Goal: Complete application form: Complete application form

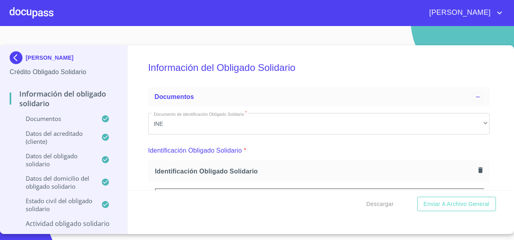
scroll to position [3885, 0]
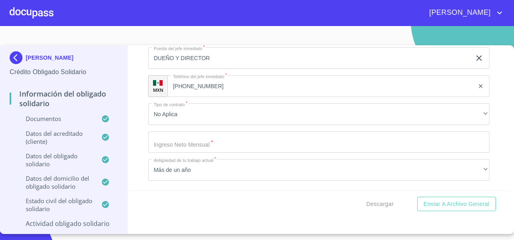
click at [43, 18] on div at bounding box center [32, 13] width 44 height 26
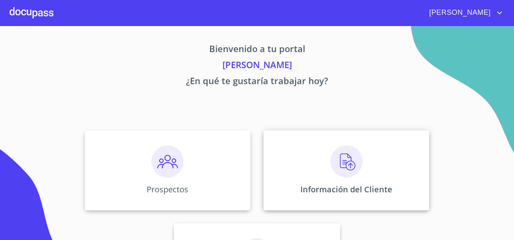
click at [297, 134] on div "Información del Cliente" at bounding box center [346, 170] width 166 height 80
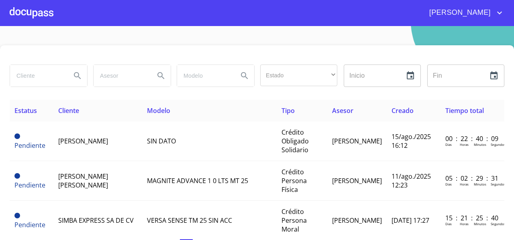
click at [30, 16] on div at bounding box center [32, 13] width 44 height 26
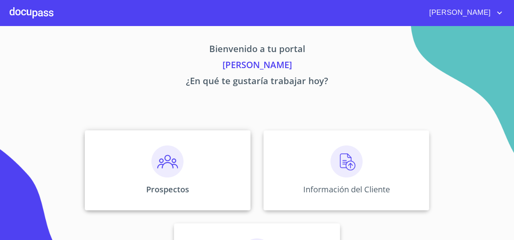
click at [155, 166] on img at bounding box center [167, 162] width 32 height 32
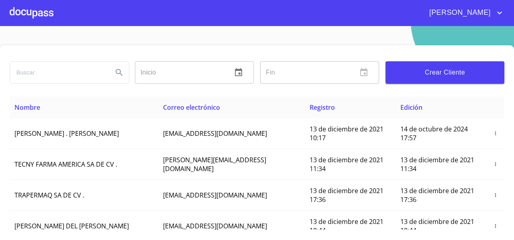
click at [409, 73] on span "Crear Cliente" at bounding box center [445, 72] width 106 height 11
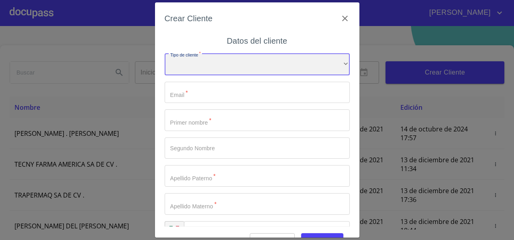
click at [212, 66] on div "​" at bounding box center [256, 65] width 185 height 22
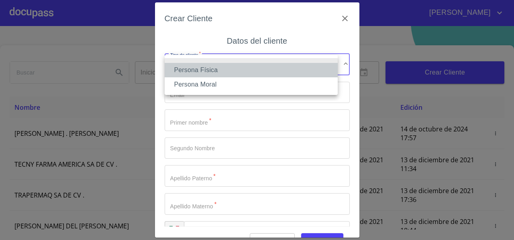
click at [206, 70] on li "Persona Física" at bounding box center [250, 70] width 173 height 14
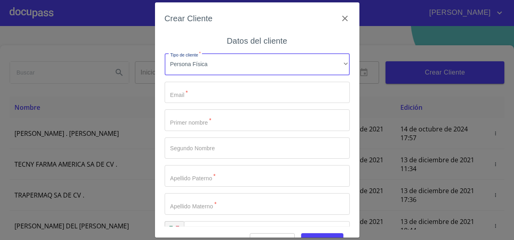
click at [195, 93] on input "Tipo de cliente   *" at bounding box center [256, 93] width 185 height 22
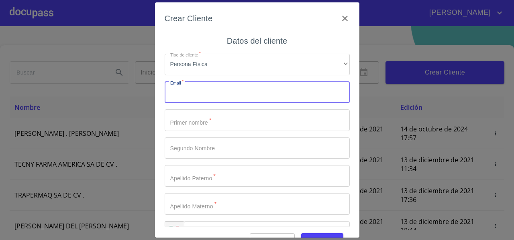
click at [215, 89] on input "Tipo de cliente   *" at bounding box center [256, 93] width 185 height 22
click at [190, 93] on input "marianarp" at bounding box center [242, 93] width 157 height 22
click at [213, 94] on input "marianaarp" at bounding box center [242, 93] width 157 height 22
type input "[EMAIL_ADDRESS][DOMAIN_NAME]"
click at [203, 125] on input "Tipo de cliente   *" at bounding box center [256, 121] width 185 height 22
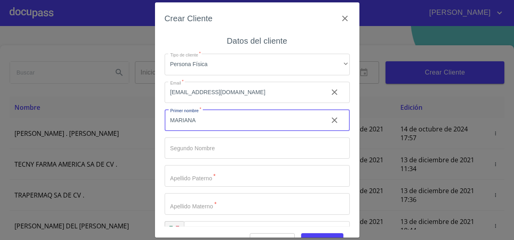
type input "MARIANA"
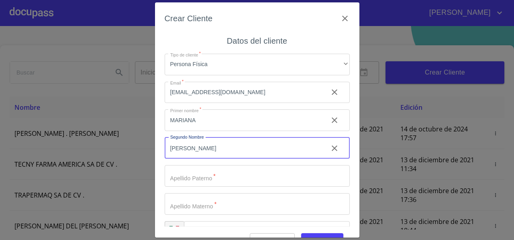
type input "[PERSON_NAME]"
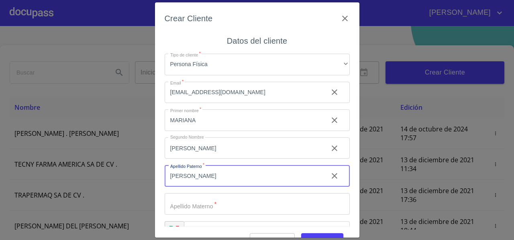
type input "[PERSON_NAME]"
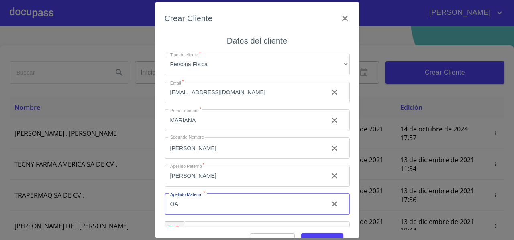
type input "O"
type input "PARTIDO"
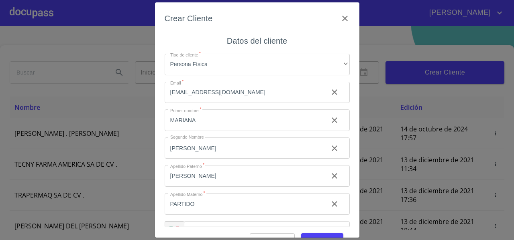
click at [160, 180] on div "Crear Cliente Datos del cliente Tipo de cliente   * Persona Física ​ Email   * …" at bounding box center [257, 119] width 204 height 235
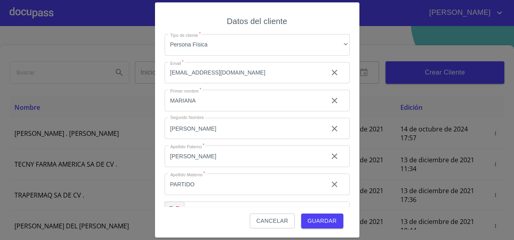
scroll to position [22, 0]
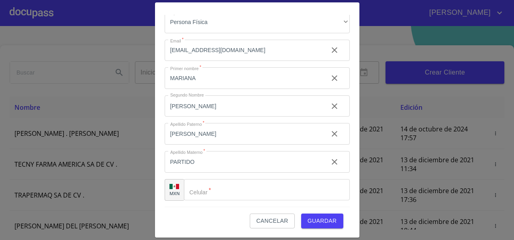
click at [202, 188] on div "​" at bounding box center [267, 190] width 166 height 22
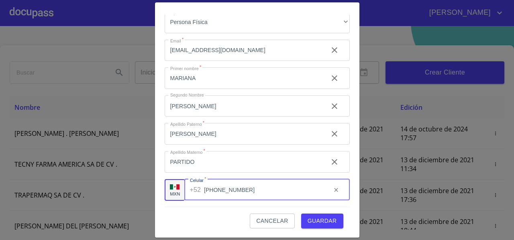
type input "[PHONE_NUMBER]"
click at [217, 50] on input "[EMAIL_ADDRESS][DOMAIN_NAME]" at bounding box center [242, 51] width 157 height 22
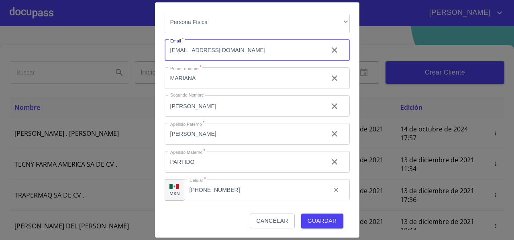
type input "[EMAIL_ADDRESS][DOMAIN_NAME]"
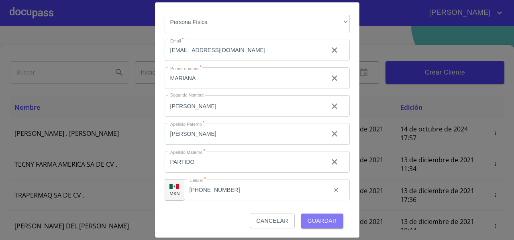
click at [319, 218] on span "Guardar" at bounding box center [321, 221] width 29 height 10
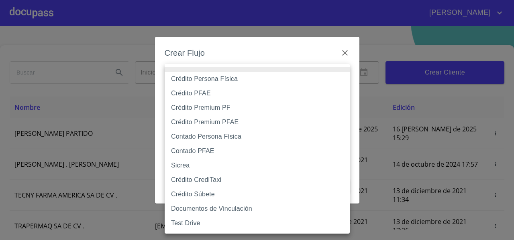
click at [220, 74] on body "[PERSON_NAME] ​ Fin ​ Crear Cliente Nombre Correo electrónico Registro Edición …" at bounding box center [257, 120] width 514 height 240
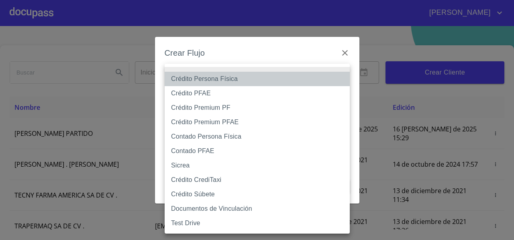
click at [212, 81] on li "Crédito Persona Física" at bounding box center [256, 79] width 185 height 14
type input "61b033e49b8c202ad5bb7912"
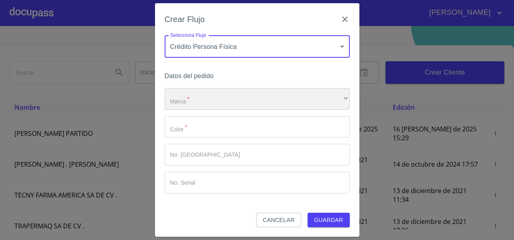
click at [191, 95] on div "​" at bounding box center [256, 99] width 185 height 22
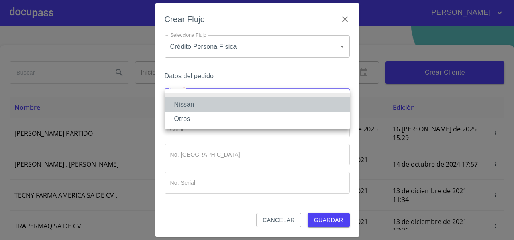
click at [188, 102] on li "Nissan" at bounding box center [256, 104] width 185 height 14
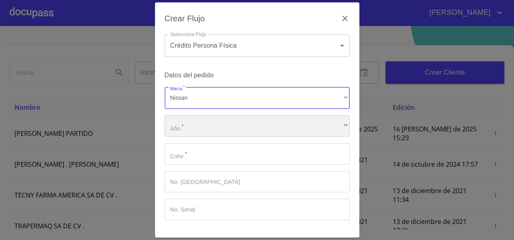
click at [181, 124] on div "​" at bounding box center [256, 127] width 185 height 22
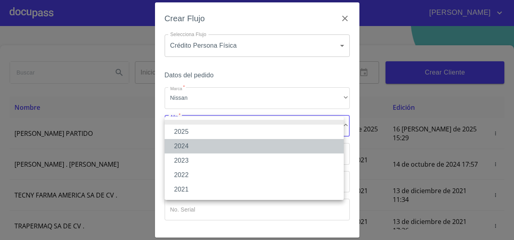
click at [183, 149] on li "2024" at bounding box center [253, 146] width 179 height 14
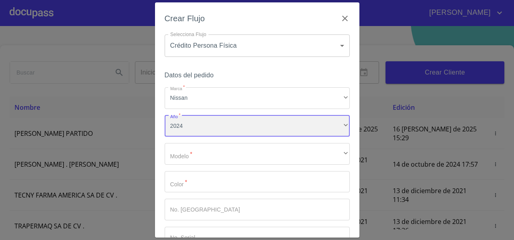
click at [181, 133] on div "2024" at bounding box center [256, 127] width 185 height 22
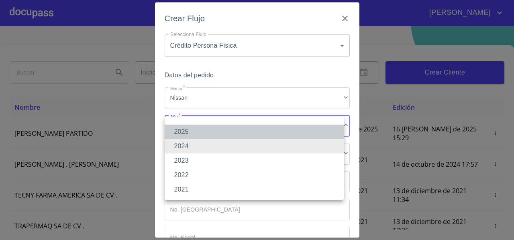
click at [178, 134] on li "2025" at bounding box center [253, 132] width 179 height 14
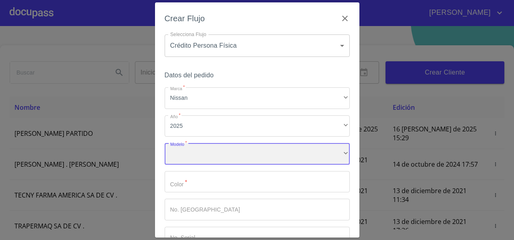
click at [175, 153] on div "​" at bounding box center [256, 154] width 185 height 22
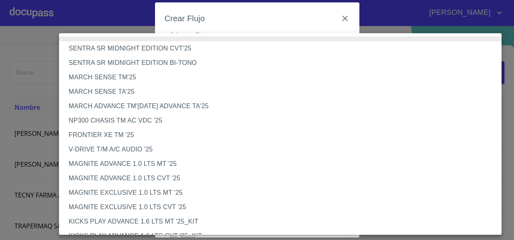
scroll to position [676, 0]
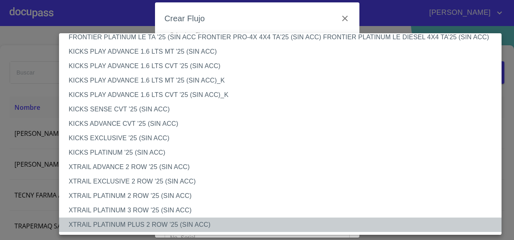
click at [146, 218] on li "XTRAIL PLATINUM PLUS 2 ROW '25 (SIN ACC)" at bounding box center [283, 225] width 448 height 14
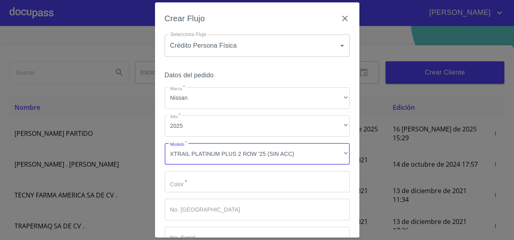
click at [184, 183] on input "Marca   *" at bounding box center [256, 182] width 185 height 22
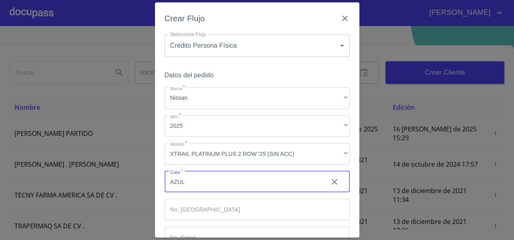
type input "AZUL"
click at [162, 207] on div "Crear Flujo Selecciona Flujo Crédito Persona Física 61b033e49b8c202ad5bb7912 Se…" at bounding box center [257, 119] width 204 height 235
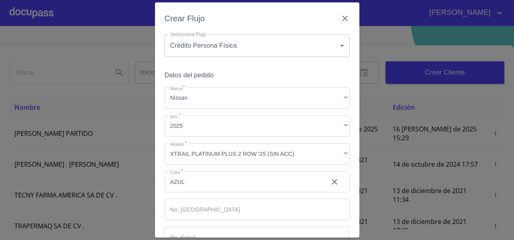
scroll to position [54, 0]
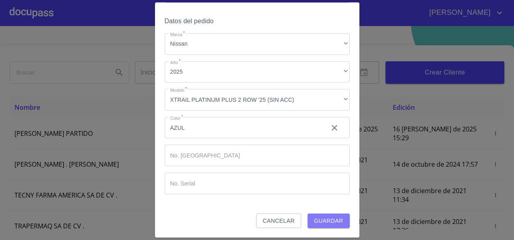
click at [331, 216] on span "Guardar" at bounding box center [328, 221] width 29 height 10
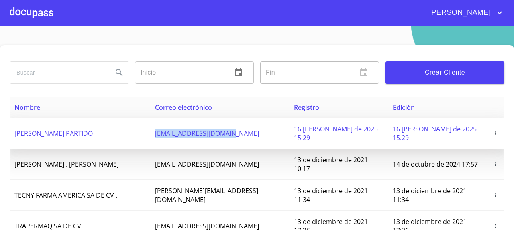
drag, startPoint x: 175, startPoint y: 130, endPoint x: 264, endPoint y: 136, distance: 89.3
click at [264, 136] on td "[EMAIL_ADDRESS][DOMAIN_NAME]" at bounding box center [219, 133] width 139 height 31
copy span "[EMAIL_ADDRESS][DOMAIN_NAME]"
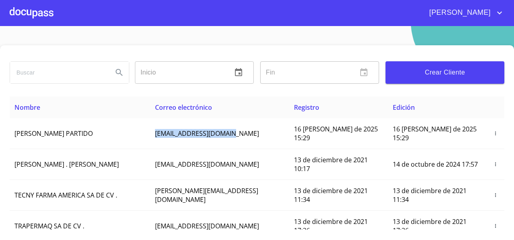
drag, startPoint x: 138, startPoint y: 131, endPoint x: 6, endPoint y: 134, distance: 131.6
click at [6, 134] on div "Inicio ​ Fin ​ Crear Cliente Nombre Correo electrónico Registro Edición [PERSON…" at bounding box center [257, 150] width 514 height 210
click at [6, 132] on div "Inicio ​ Fin ​ Crear Cliente Nombre Correo electrónico Registro Edición [PERSON…" at bounding box center [257, 150] width 514 height 210
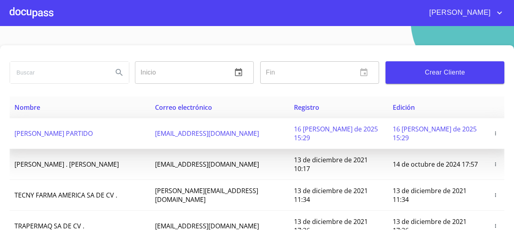
drag, startPoint x: 11, startPoint y: 131, endPoint x: 140, endPoint y: 131, distance: 128.8
click at [140, 131] on td "[PERSON_NAME] PARTIDO" at bounding box center [80, 133] width 140 height 31
copy span "[PERSON_NAME] PARTIDO"
